Goal: Find specific page/section: Find specific page/section

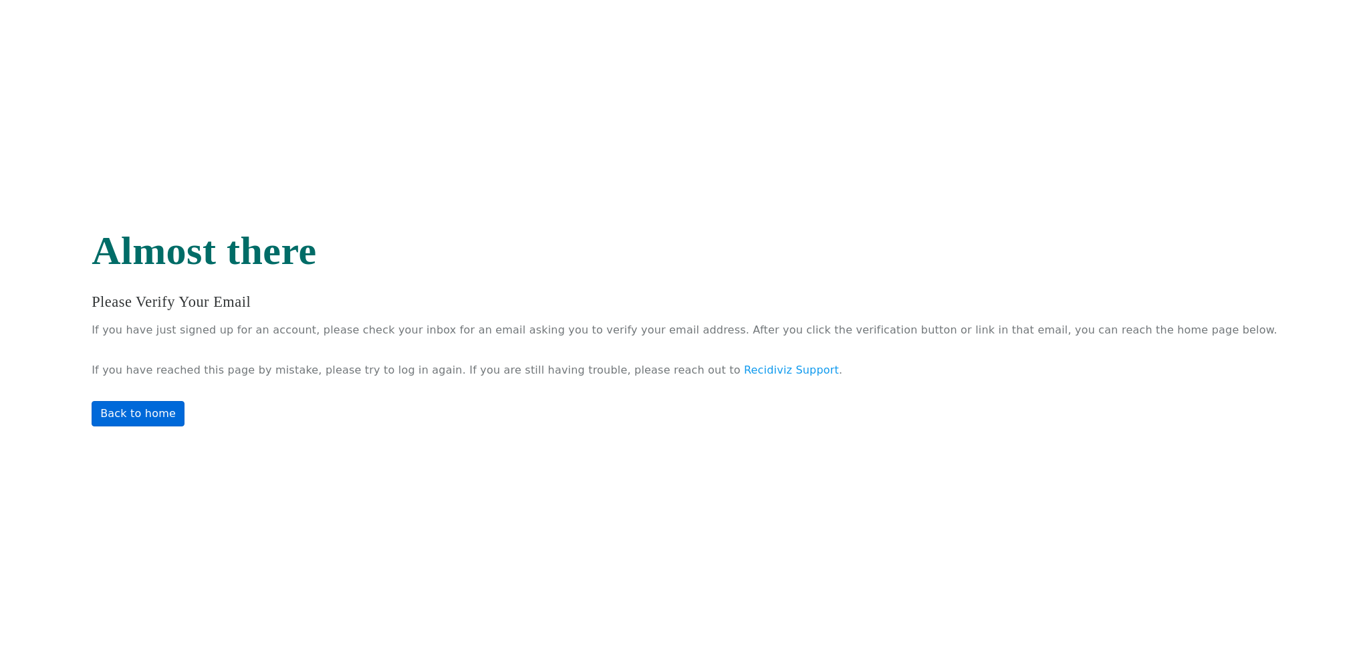
click at [185, 412] on link "Back to home" at bounding box center [138, 413] width 93 height 25
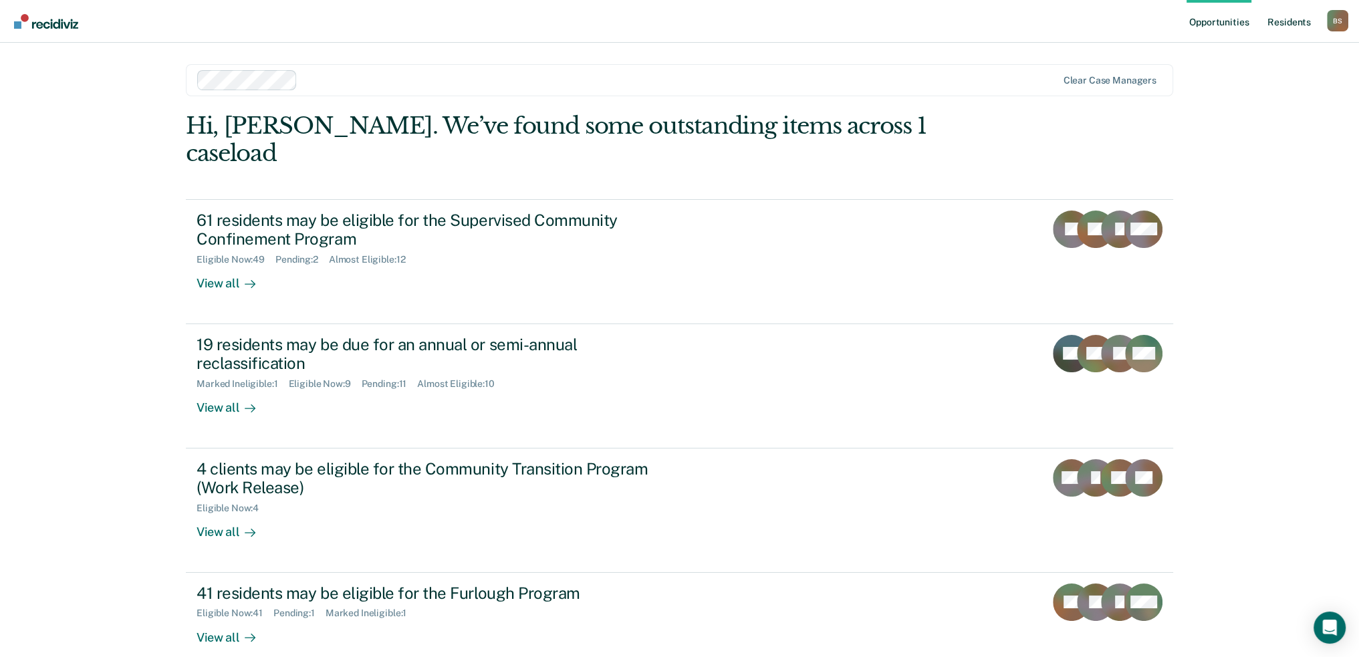
click at [1285, 13] on link "Resident s" at bounding box center [1289, 21] width 49 height 43
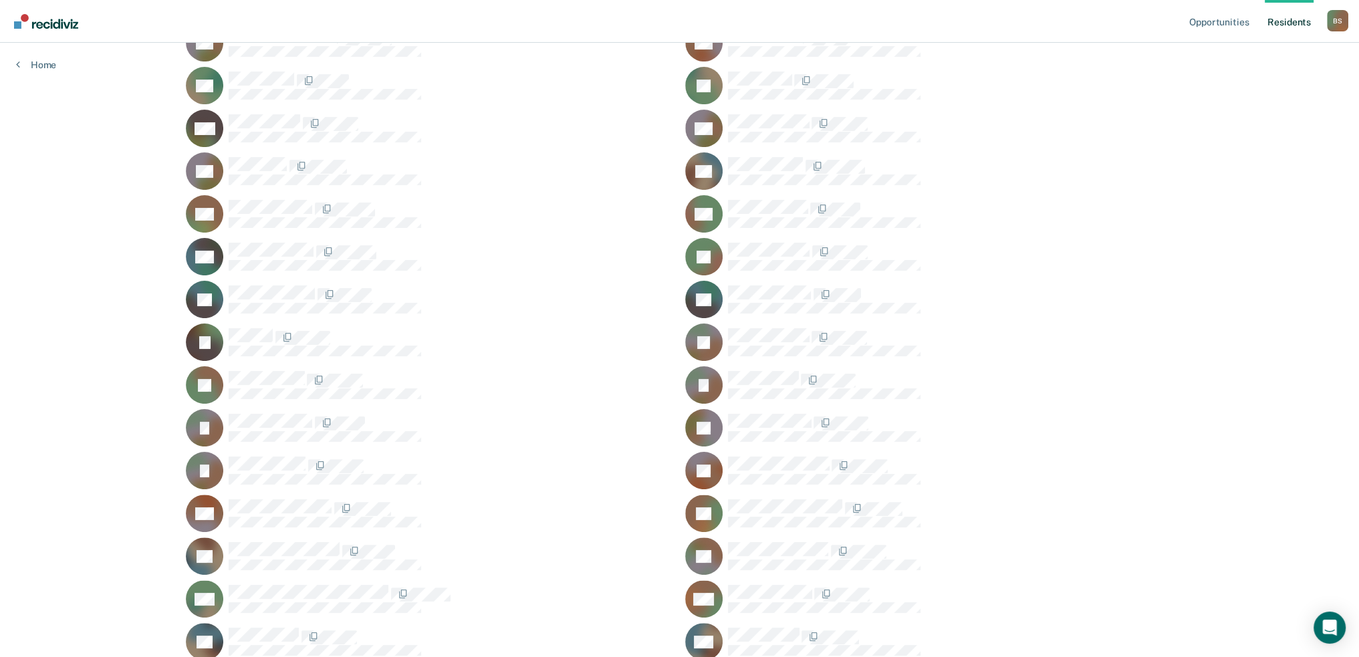
scroll to position [401, 0]
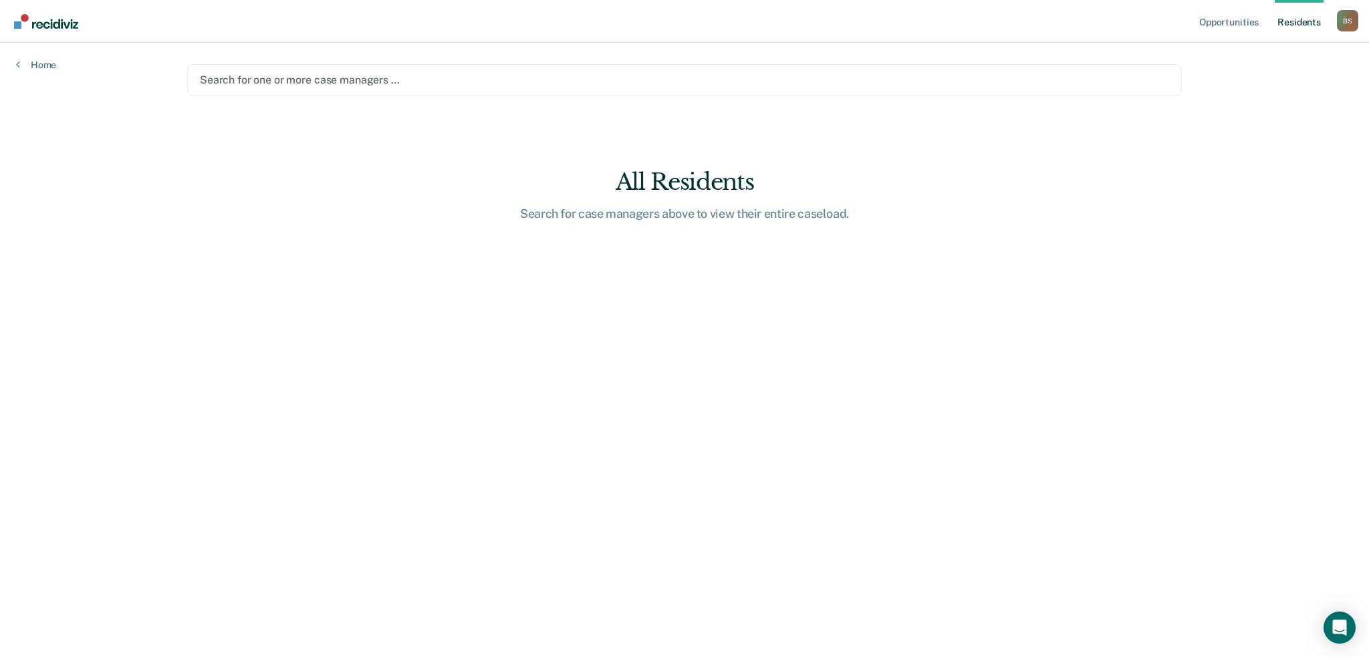
click at [278, 82] on div at bounding box center [684, 79] width 969 height 15
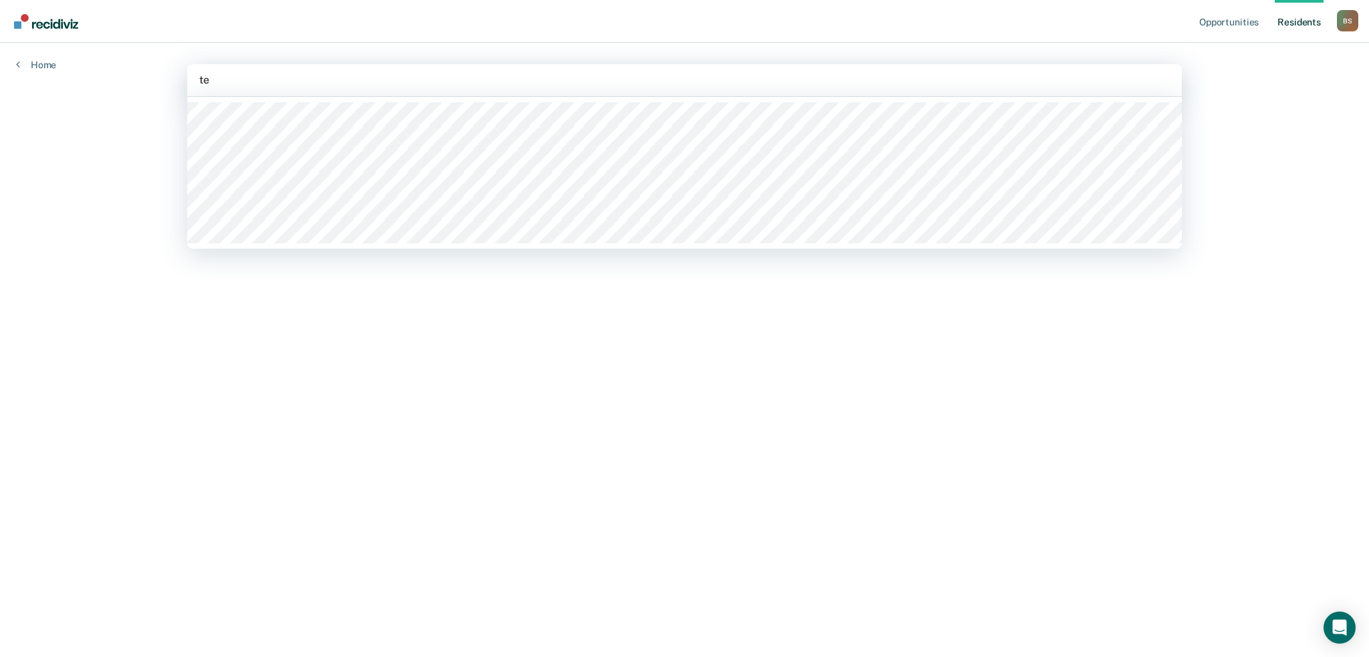
type input "tee"
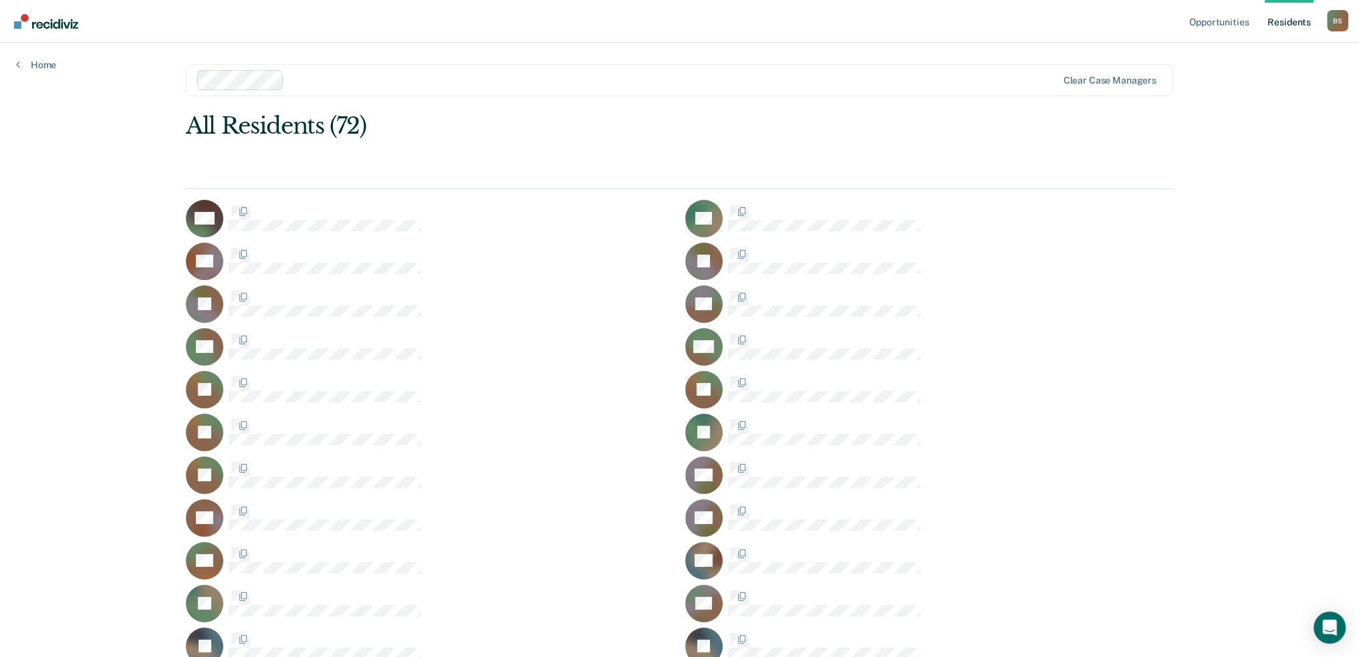
click at [1284, 31] on link "Resident s" at bounding box center [1289, 21] width 49 height 43
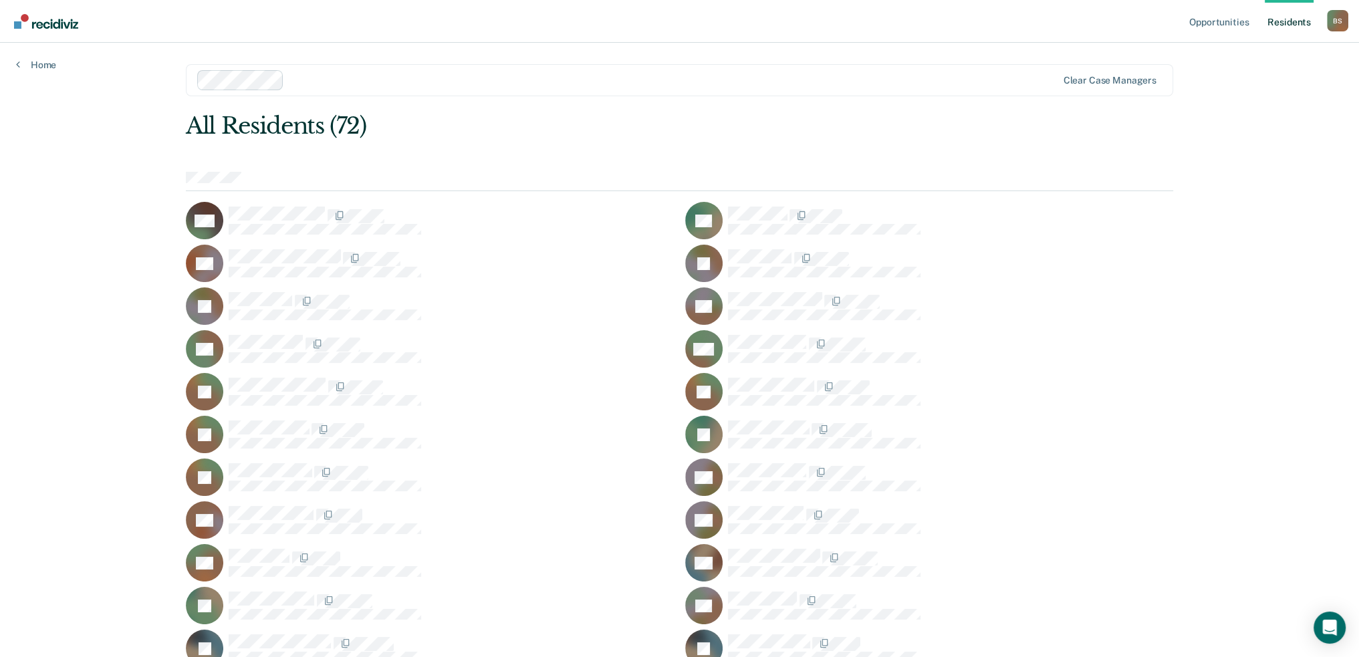
click at [1286, 26] on link "Resident s" at bounding box center [1289, 21] width 49 height 43
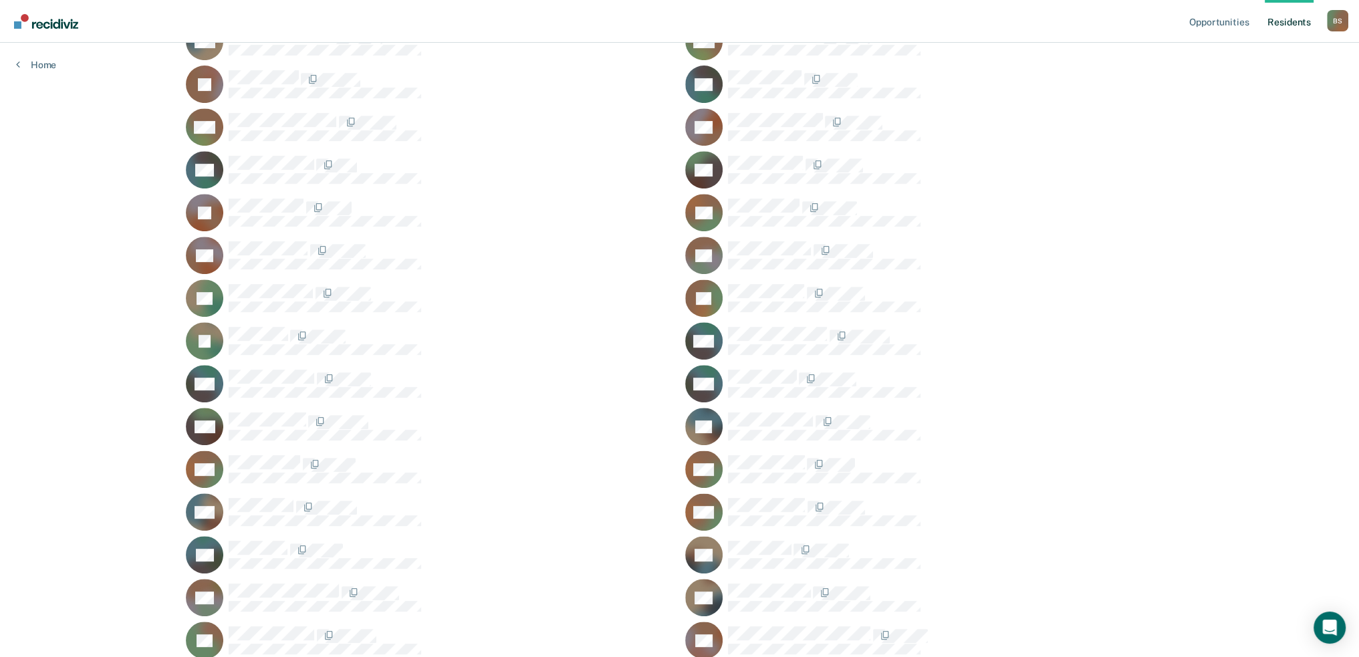
scroll to position [802, 0]
